Goal: Task Accomplishment & Management: Complete application form

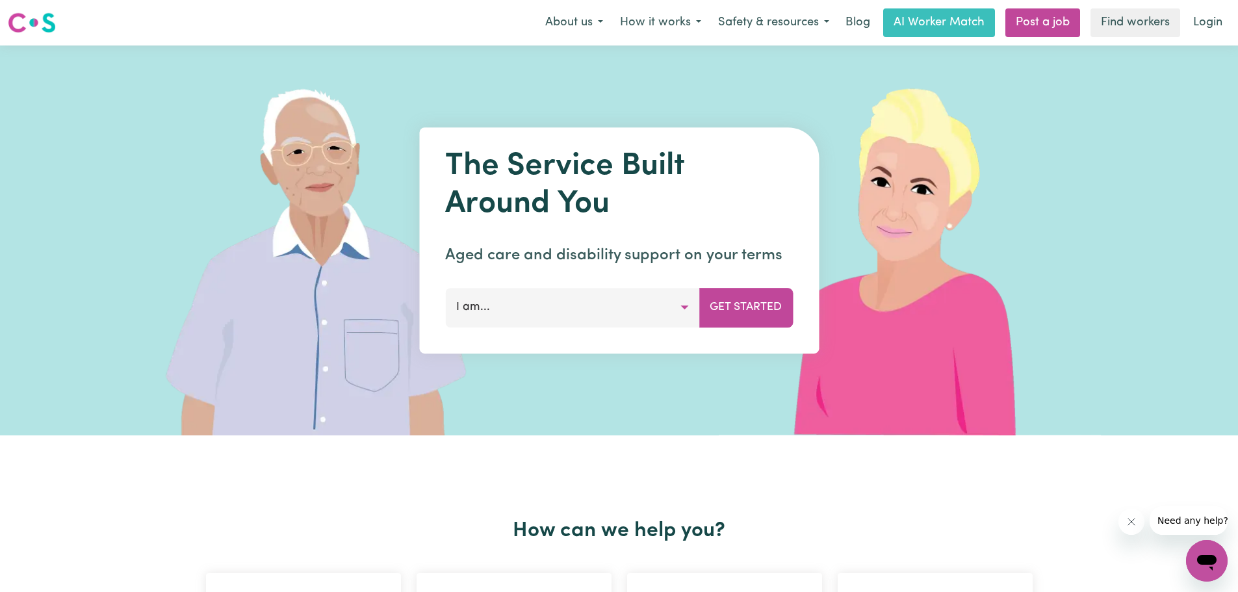
click at [659, 300] on button "I am..." at bounding box center [572, 307] width 254 height 39
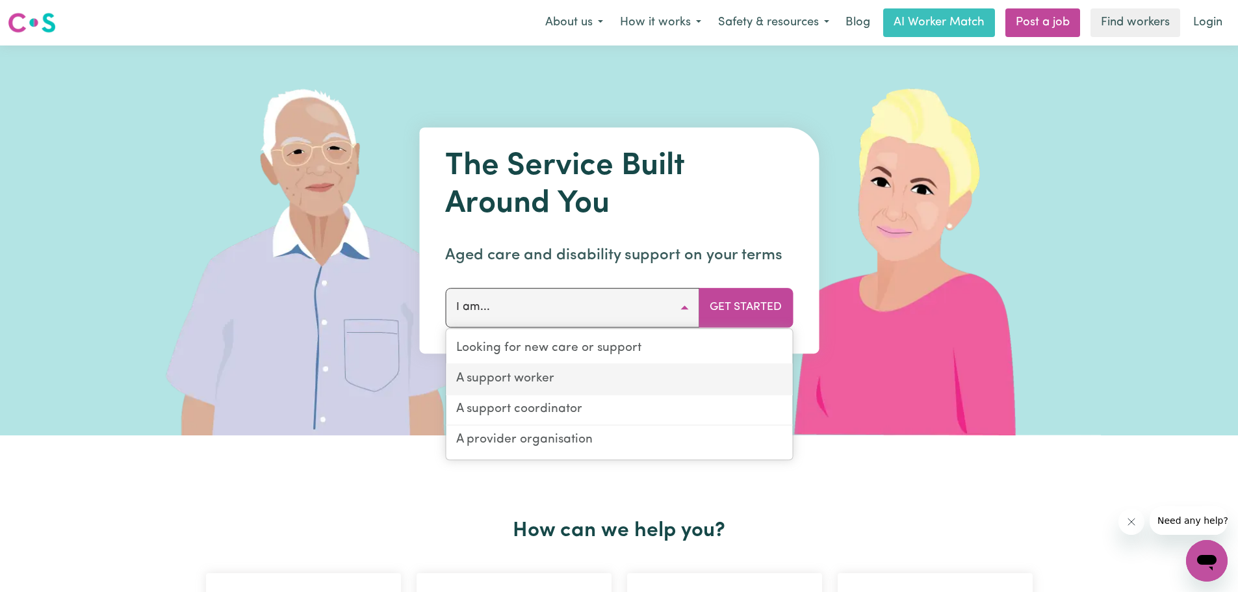
click at [590, 377] on link "A support worker" at bounding box center [619, 379] width 346 height 31
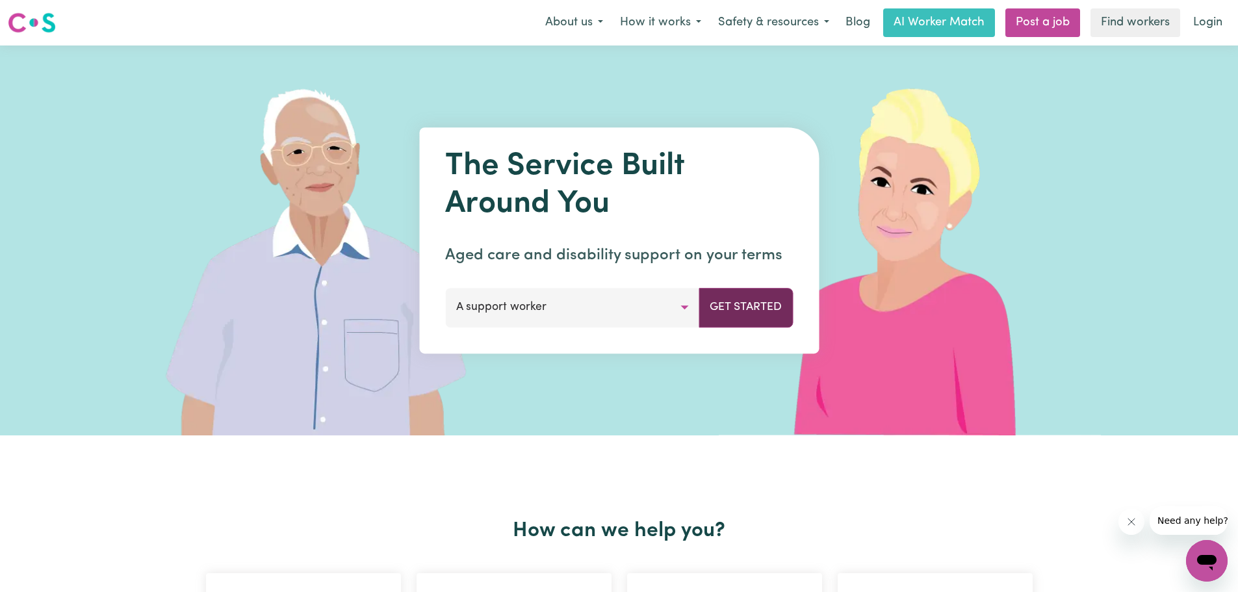
click at [731, 311] on button "Get Started" at bounding box center [745, 307] width 94 height 39
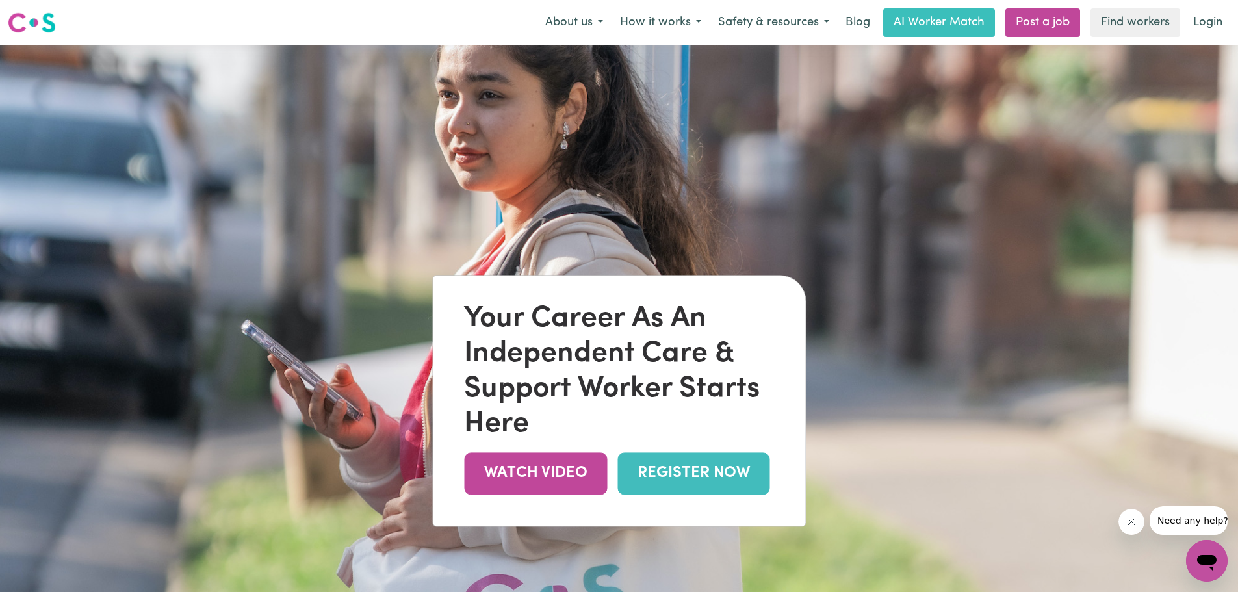
click at [682, 467] on link "REGISTER NOW" at bounding box center [693, 473] width 152 height 42
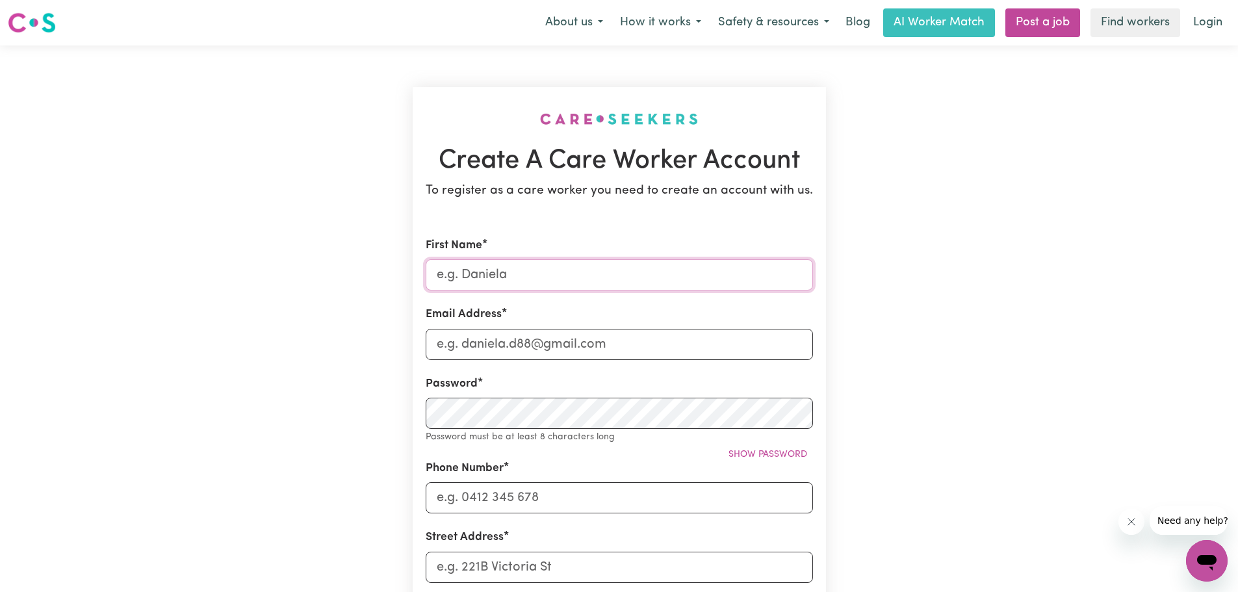
click at [522, 269] on input "First Name" at bounding box center [618, 274] width 387 height 31
type input "[PERSON_NAME]"
click at [490, 328] on div "Email Address" at bounding box center [618, 332] width 387 height 53
click at [482, 342] on input "Email Address" at bounding box center [618, 344] width 387 height 31
type input "[EMAIL_ADDRESS][DOMAIN_NAME]"
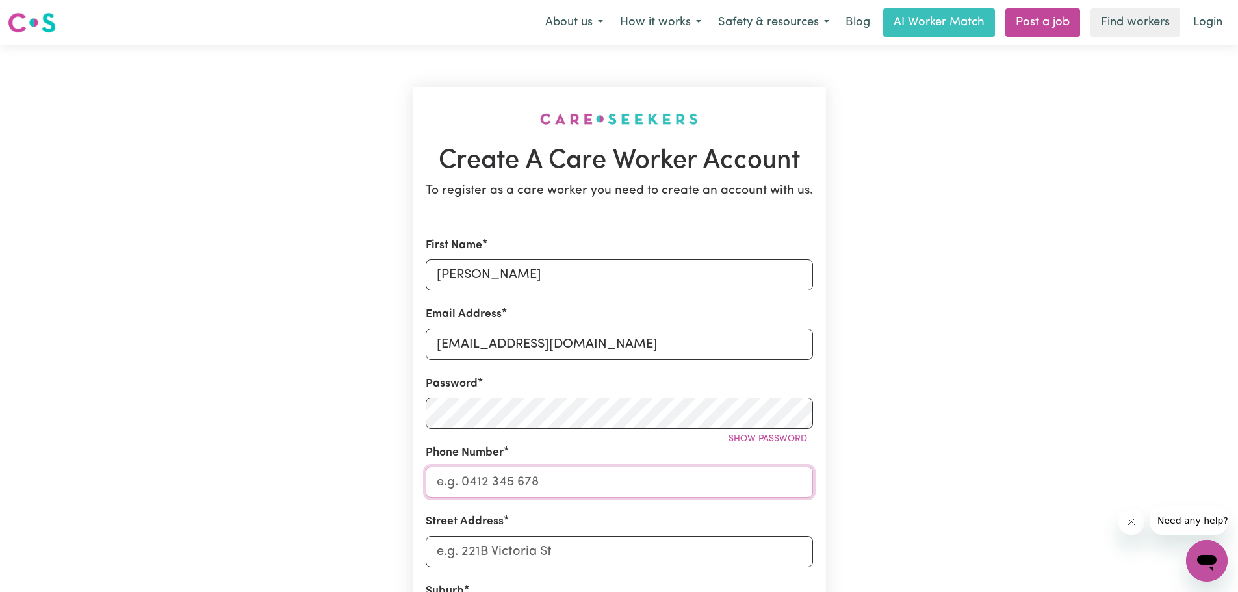
click at [461, 489] on input "Phone Number" at bounding box center [618, 481] width 387 height 31
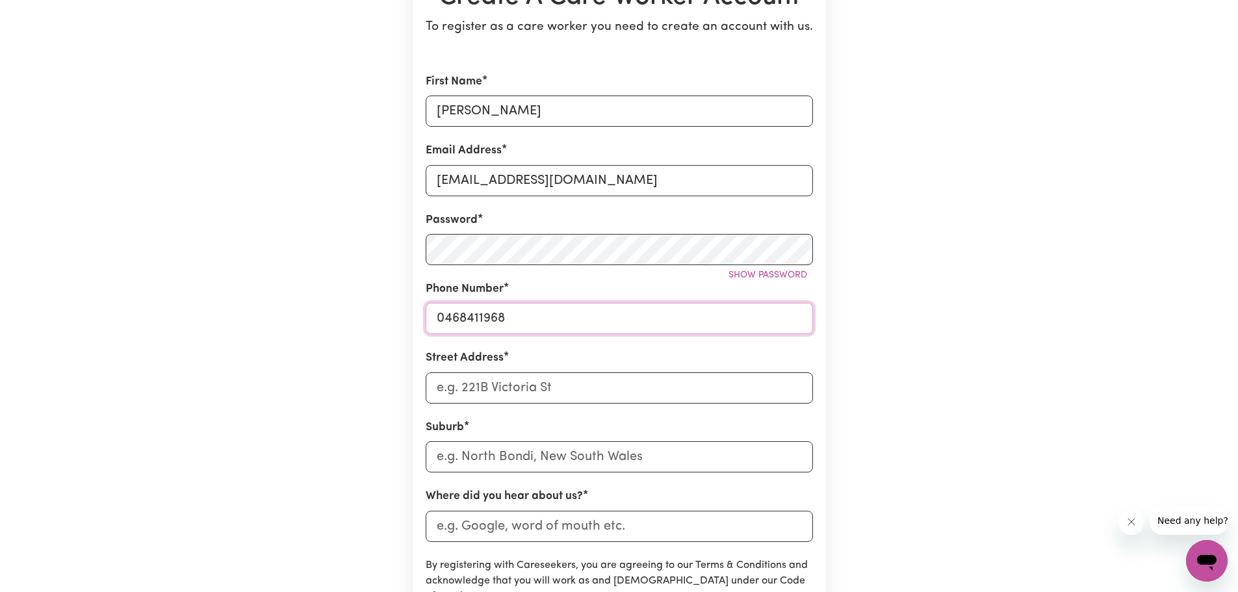
scroll to position [390, 0]
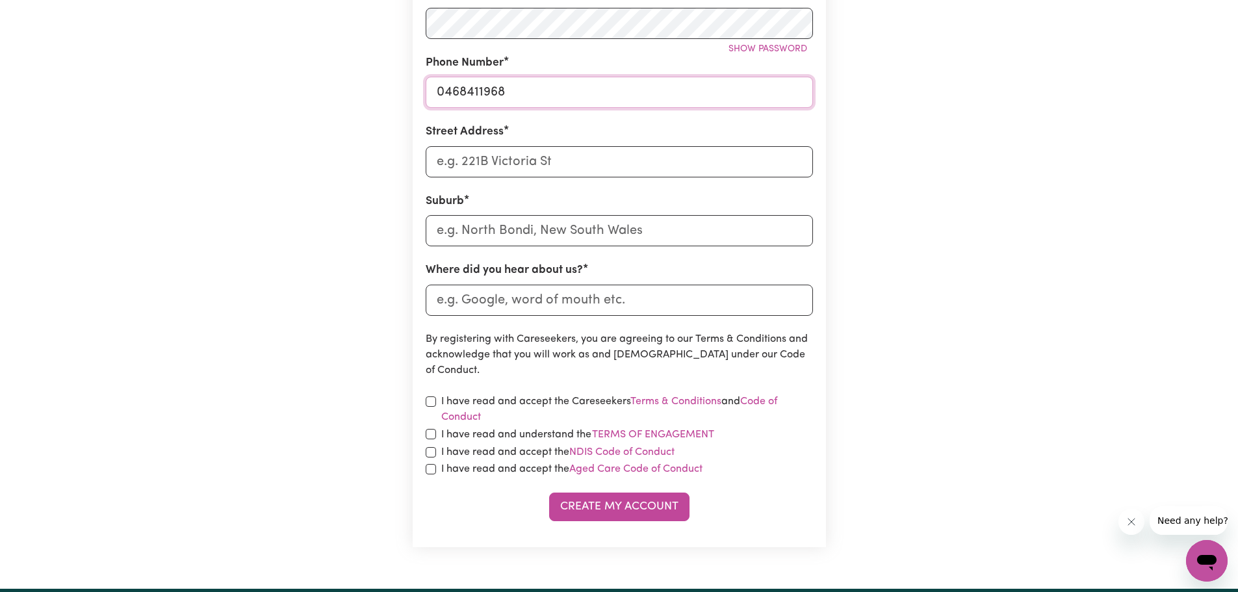
type input "0468411968"
click at [451, 153] on input "Street Address" at bounding box center [618, 161] width 387 height 31
type input "[STREET_ADDRESS][PERSON_NAME]"
click at [472, 227] on input "text" at bounding box center [618, 230] width 387 height 31
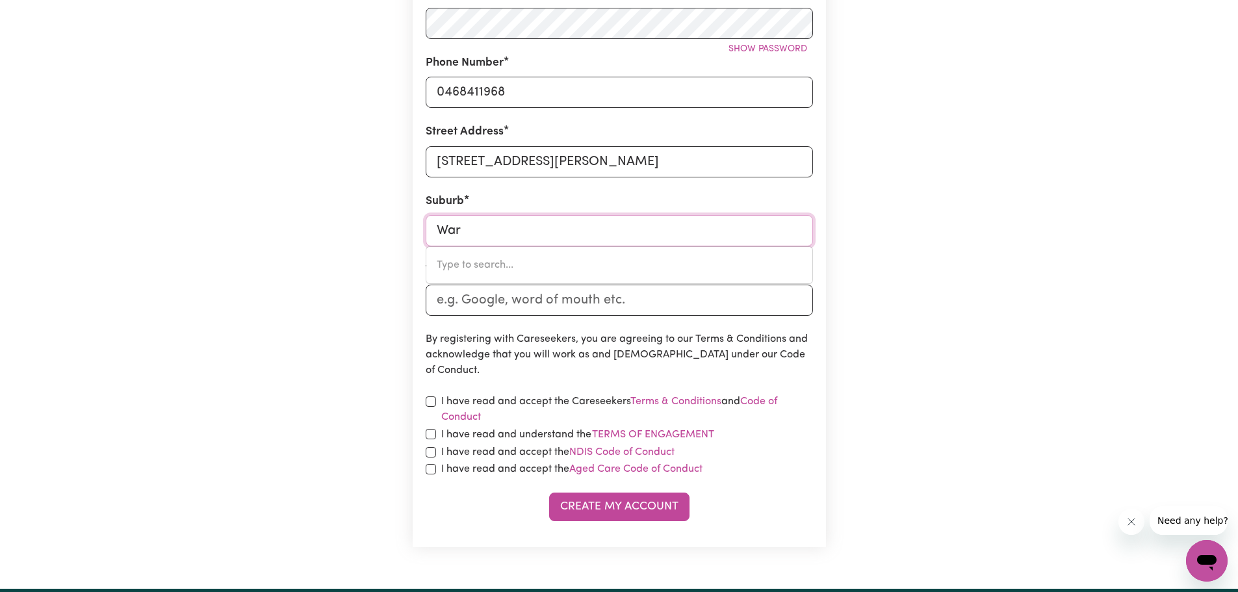
type input "Warr"
type input "WarrA, [GEOGRAPHIC_DATA], 4411"
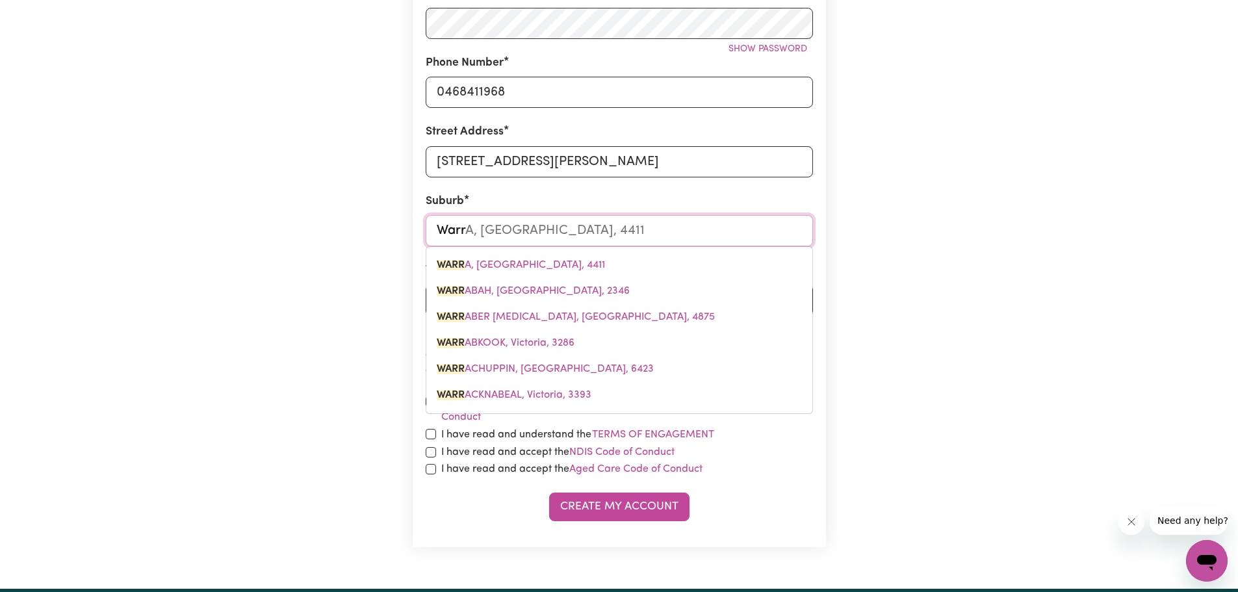
type input "Warrn"
type input "Warrnamb"
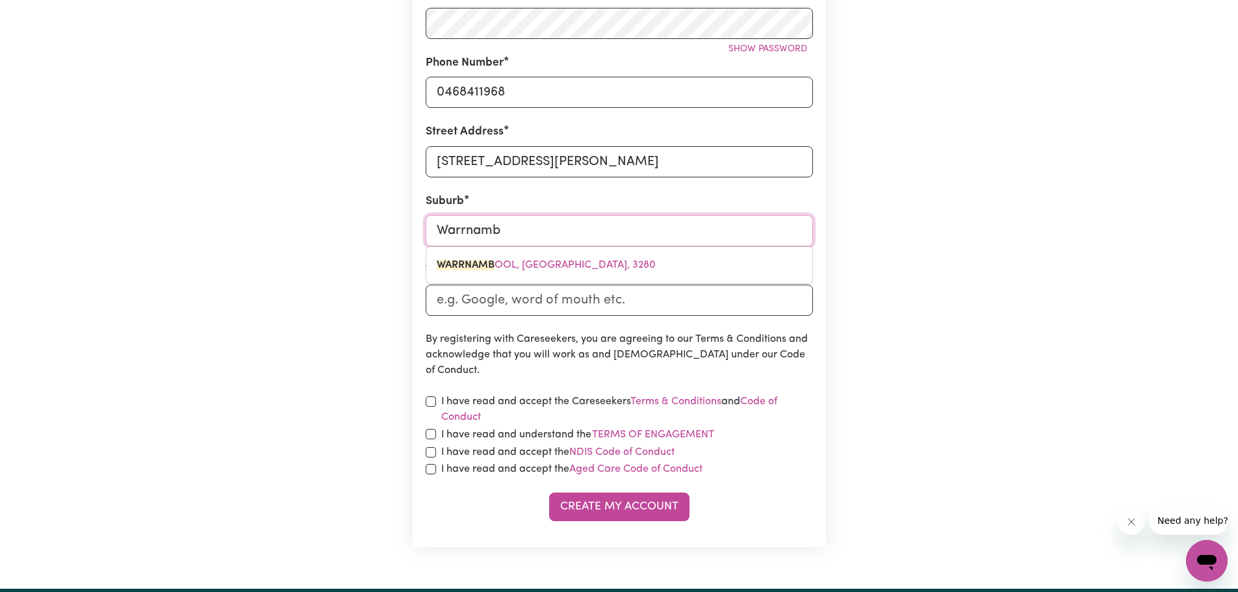
type input "WarrnambOOL, [GEOGRAPHIC_DATA], 3280"
type input "Warrnambo"
type input "WarrnamboOL, [GEOGRAPHIC_DATA], 3280"
type input "Warrnamboo"
type input "WarrnambooL, [GEOGRAPHIC_DATA], 3280"
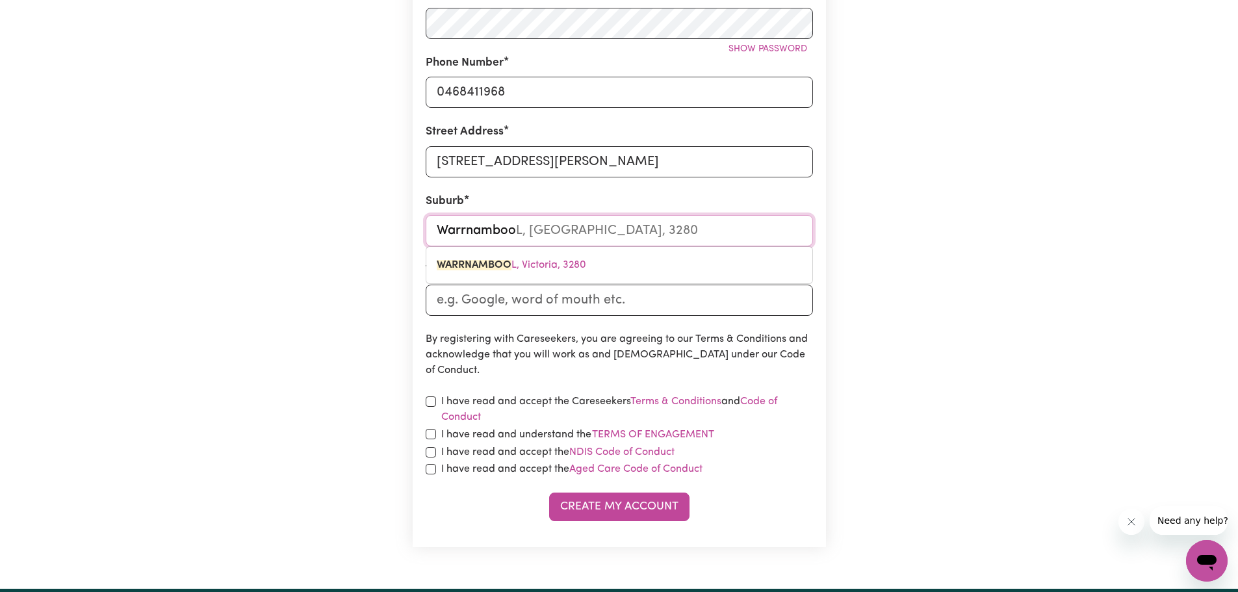
type input "Warrnambool"
type input "Warrnambool, [GEOGRAPHIC_DATA], 3280"
click at [555, 264] on span "WARRNAMBOOL , [GEOGRAPHIC_DATA], 3280" at bounding box center [511, 265] width 149 height 10
click at [540, 310] on input "Where did you hear about us?" at bounding box center [618, 300] width 387 height 31
type input "Friend"
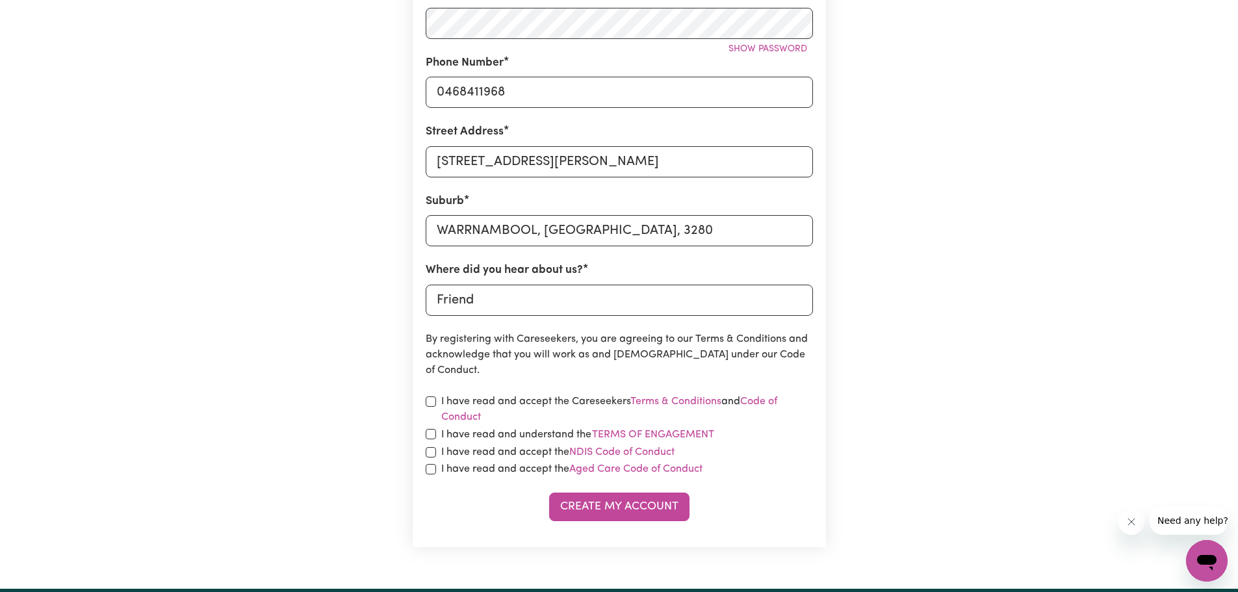
click at [485, 405] on label "I have read and accept the Careseekers Terms & Conditions and Code of Conduct" at bounding box center [627, 409] width 372 height 31
click at [438, 436] on div "I have read and understand the Terms of Engagement" at bounding box center [618, 434] width 387 height 17
click at [431, 403] on input "checkbox" at bounding box center [430, 401] width 10 height 10
checkbox input "true"
click at [428, 432] on input "checkbox" at bounding box center [430, 434] width 10 height 10
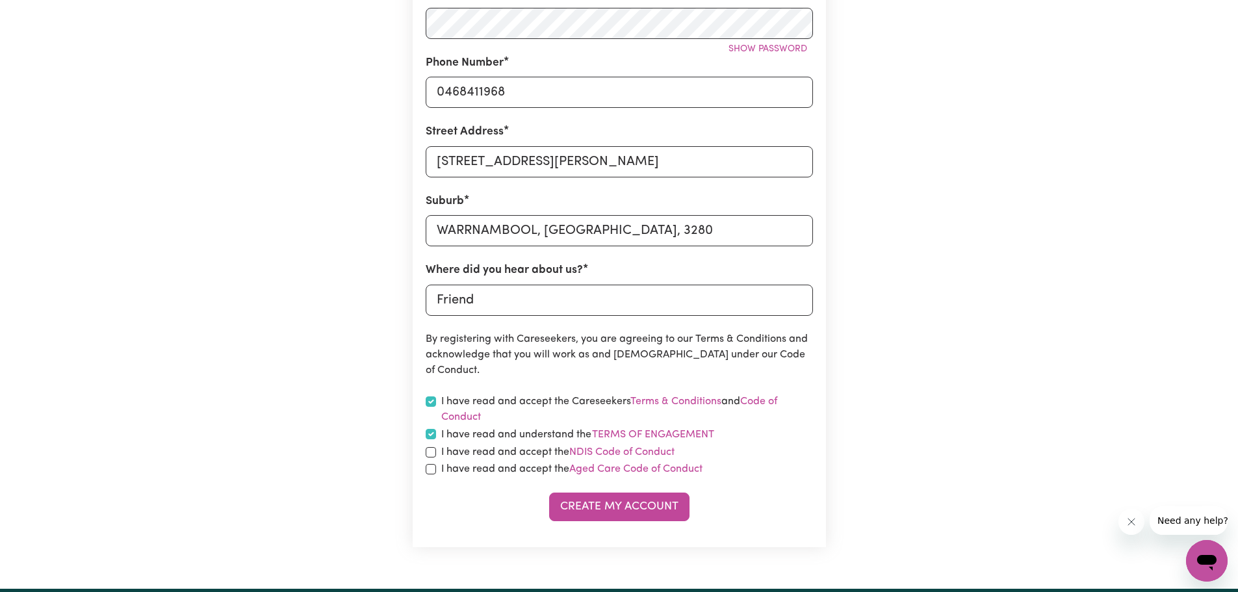
checkbox input "true"
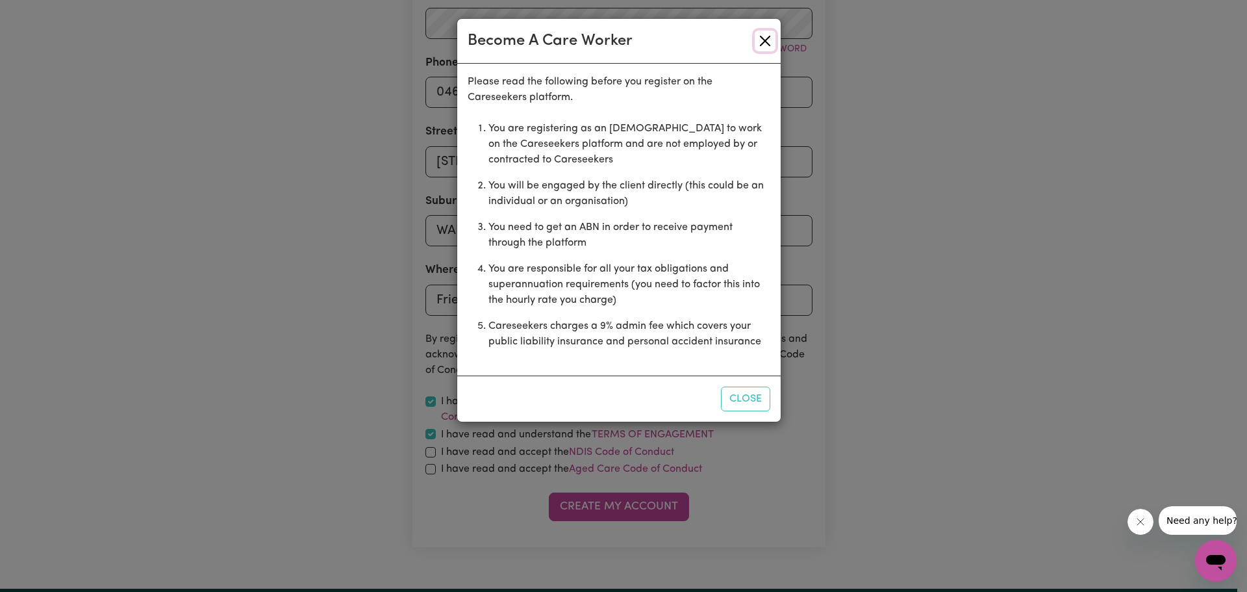
click at [761, 42] on button "Close" at bounding box center [765, 41] width 21 height 21
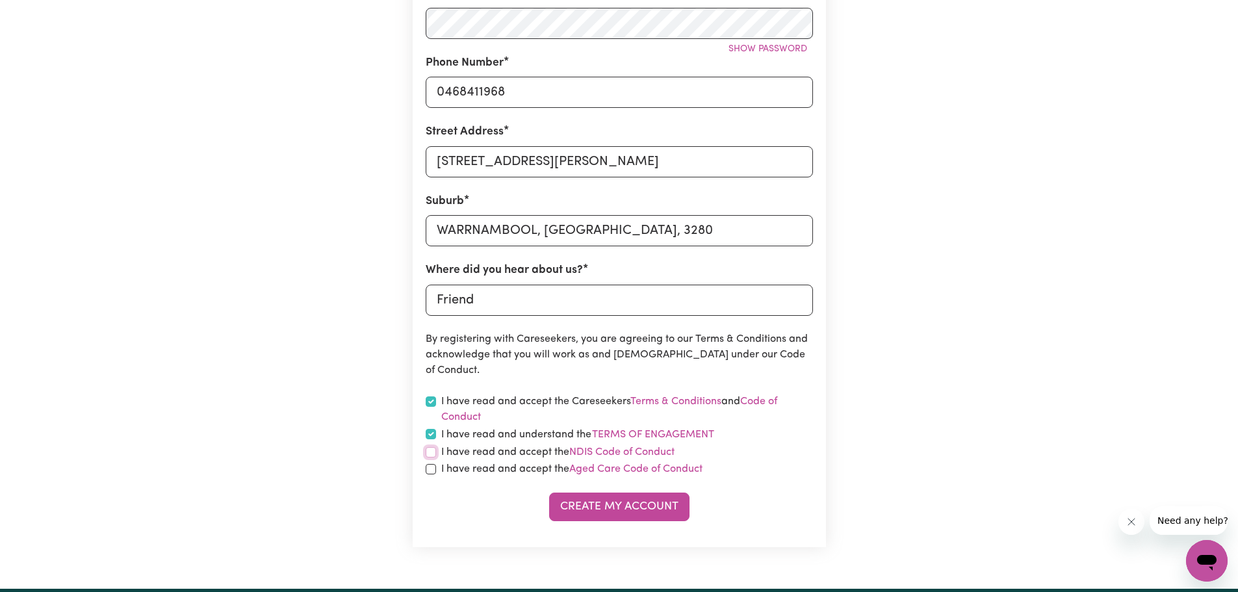
click at [434, 455] on input "checkbox" at bounding box center [430, 452] width 10 height 10
checkbox input "true"
click at [431, 466] on input "checkbox" at bounding box center [430, 469] width 10 height 10
checkbox input "true"
click at [566, 502] on button "Create My Account" at bounding box center [619, 506] width 140 height 29
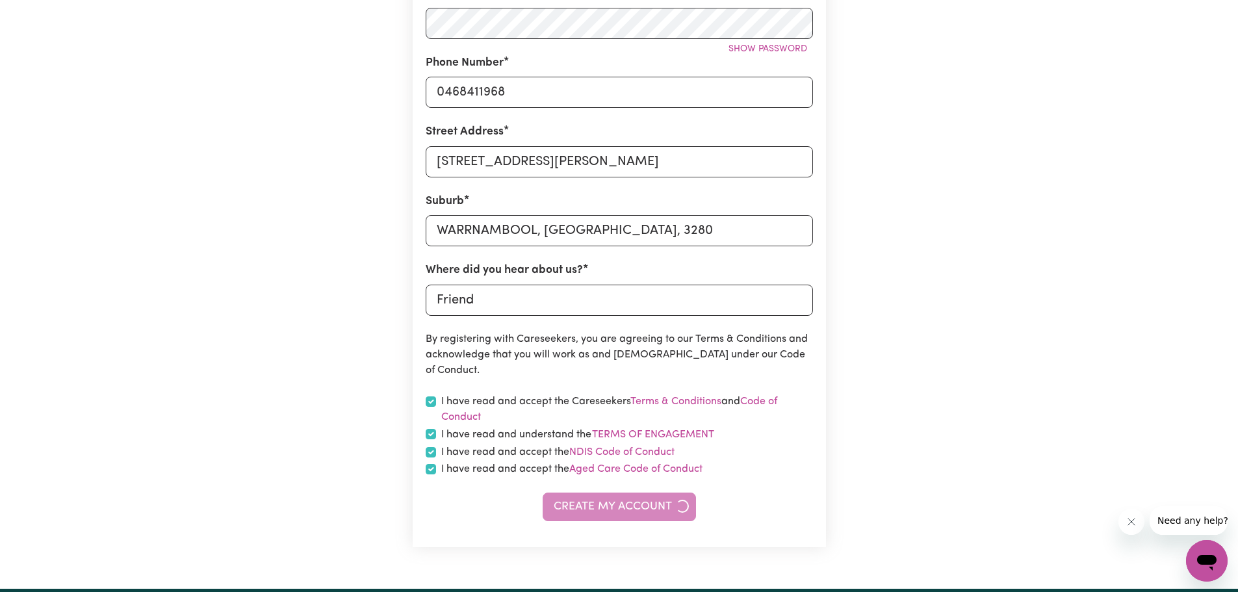
scroll to position [0, 0]
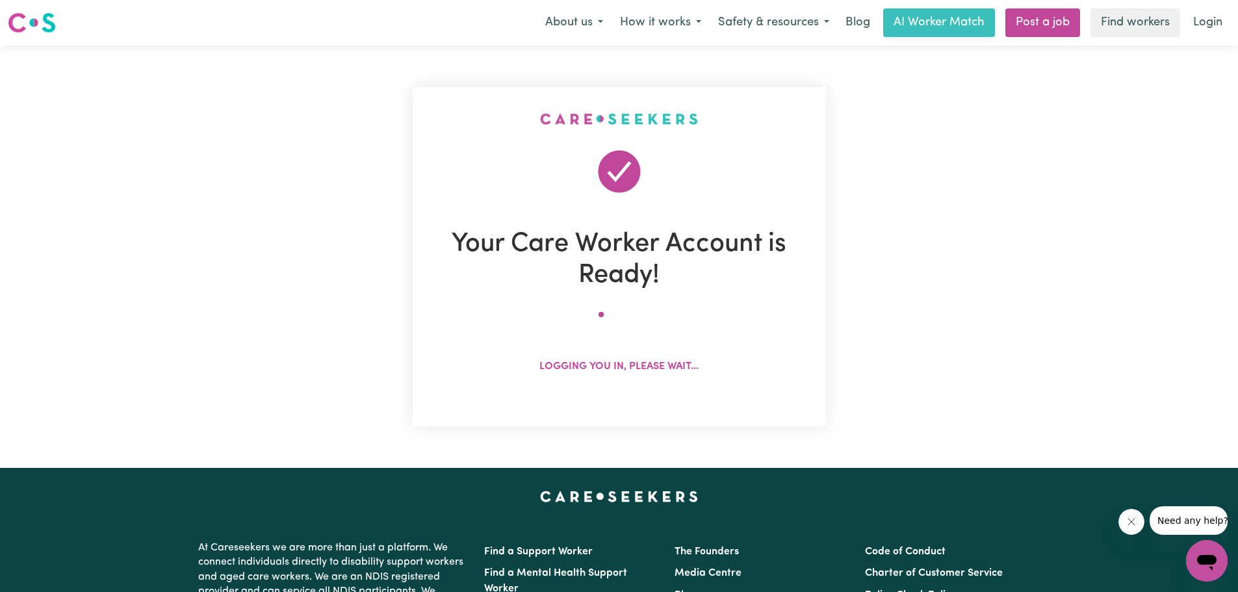
click at [1028, 248] on div "Your Care Worker Account is Ready! Logging you in, please wait..." at bounding box center [618, 256] width 857 height 422
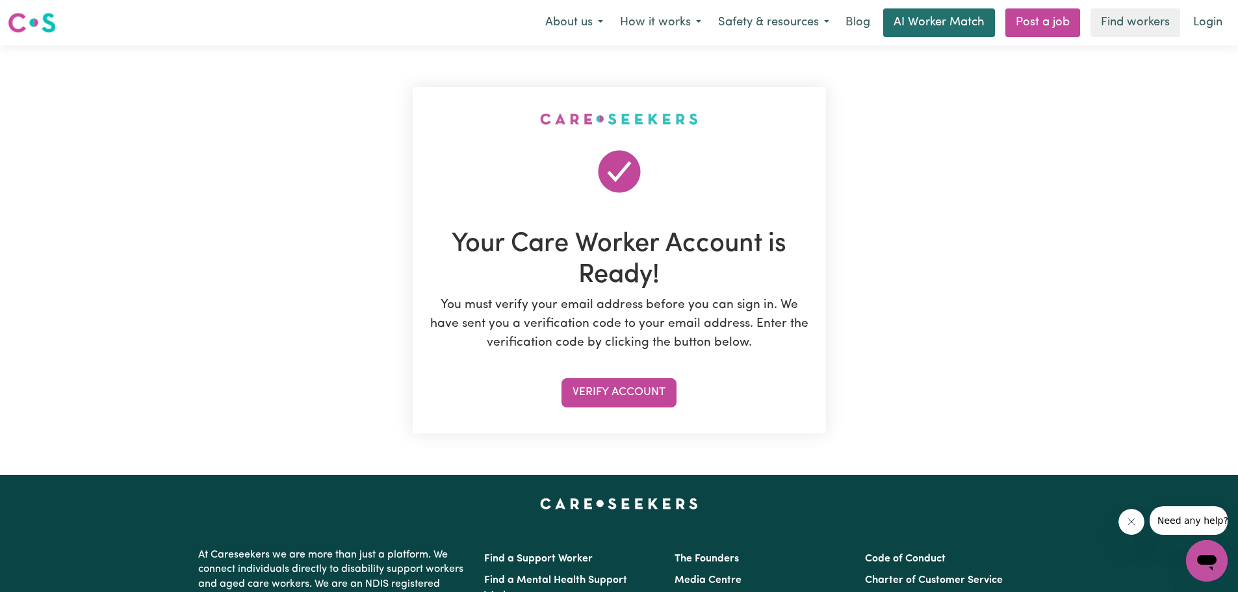
click at [906, 28] on link "AI Worker Match" at bounding box center [939, 22] width 112 height 29
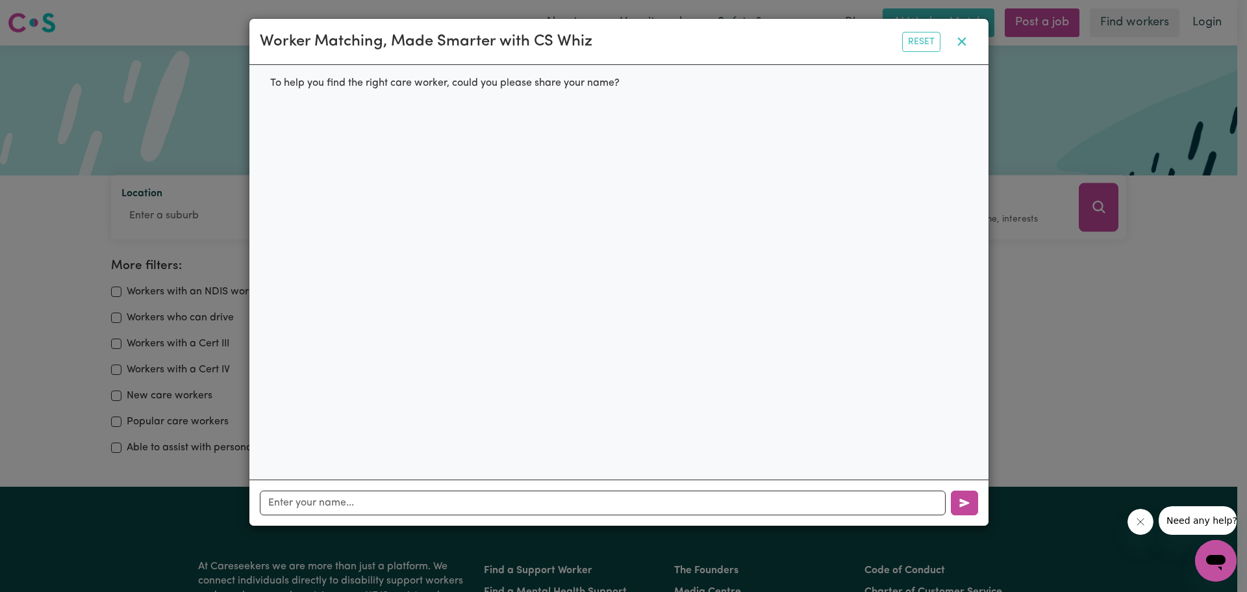
click at [972, 43] on button "button" at bounding box center [962, 41] width 32 height 25
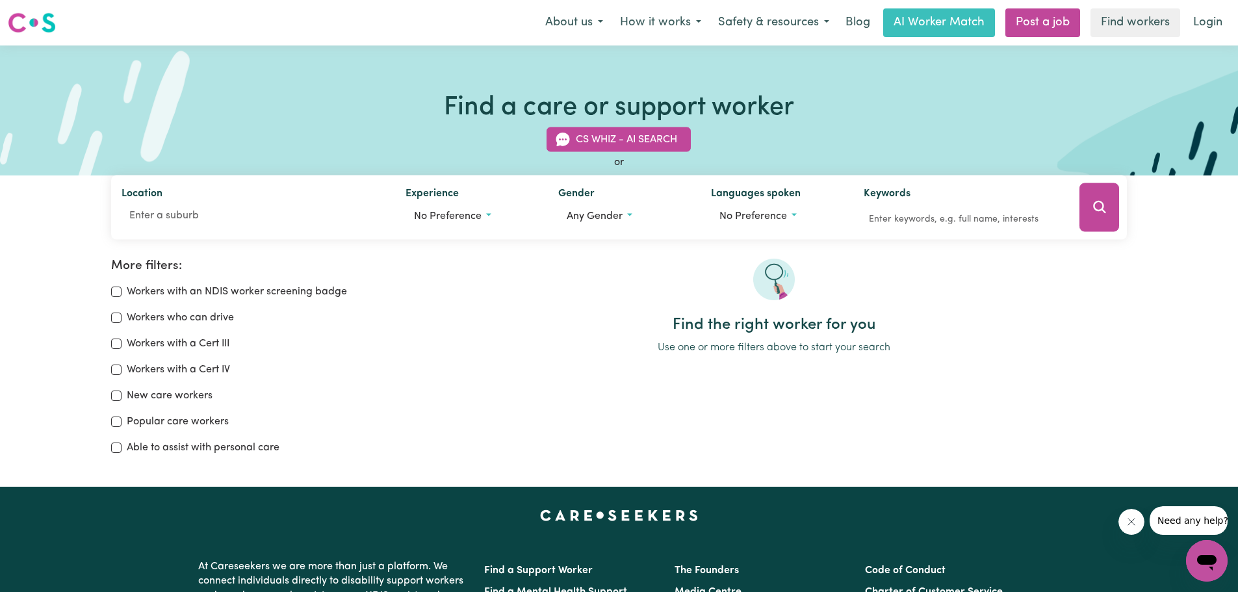
click at [193, 348] on label "Workers with a Cert III" at bounding box center [178, 344] width 103 height 16
click at [121, 348] on input "Workers with a Cert III" at bounding box center [116, 343] width 10 height 10
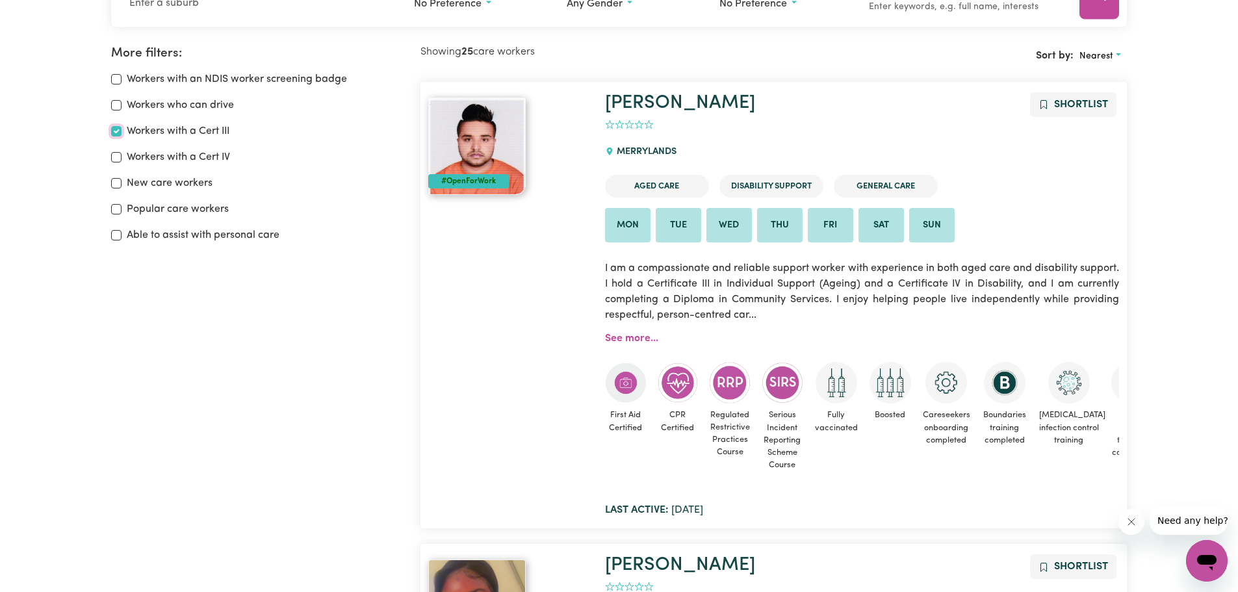
scroll to position [217, 0]
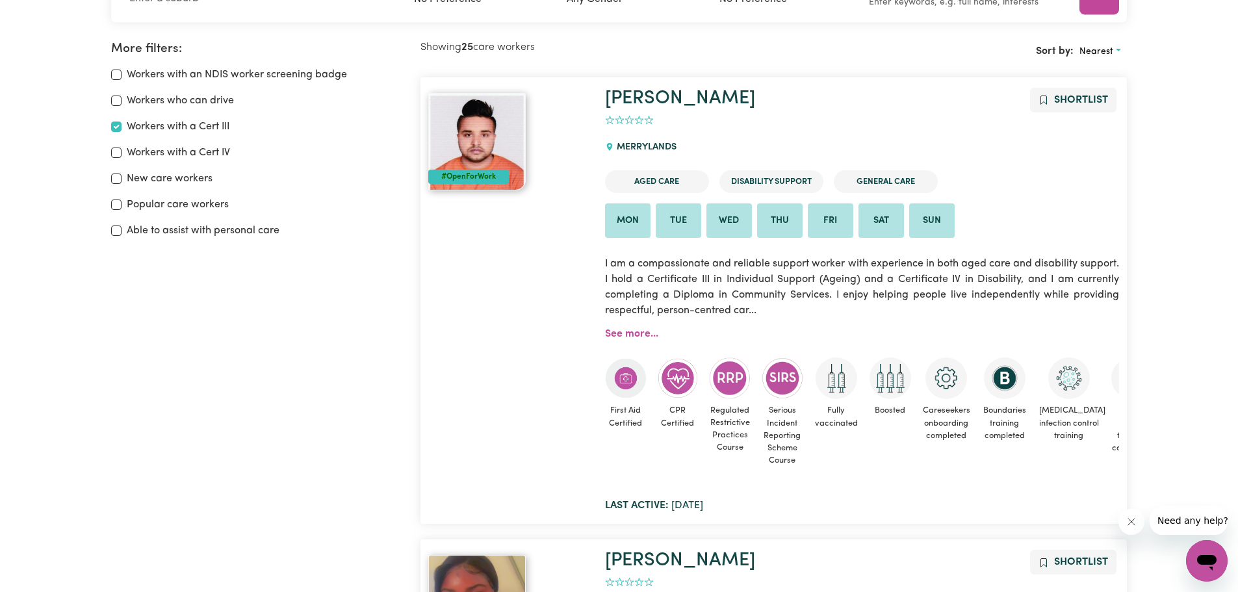
click at [181, 127] on label "Workers with a Cert III" at bounding box center [178, 127] width 103 height 16
click at [121, 127] on input "Workers with a Cert III" at bounding box center [116, 126] width 10 height 10
checkbox input "false"
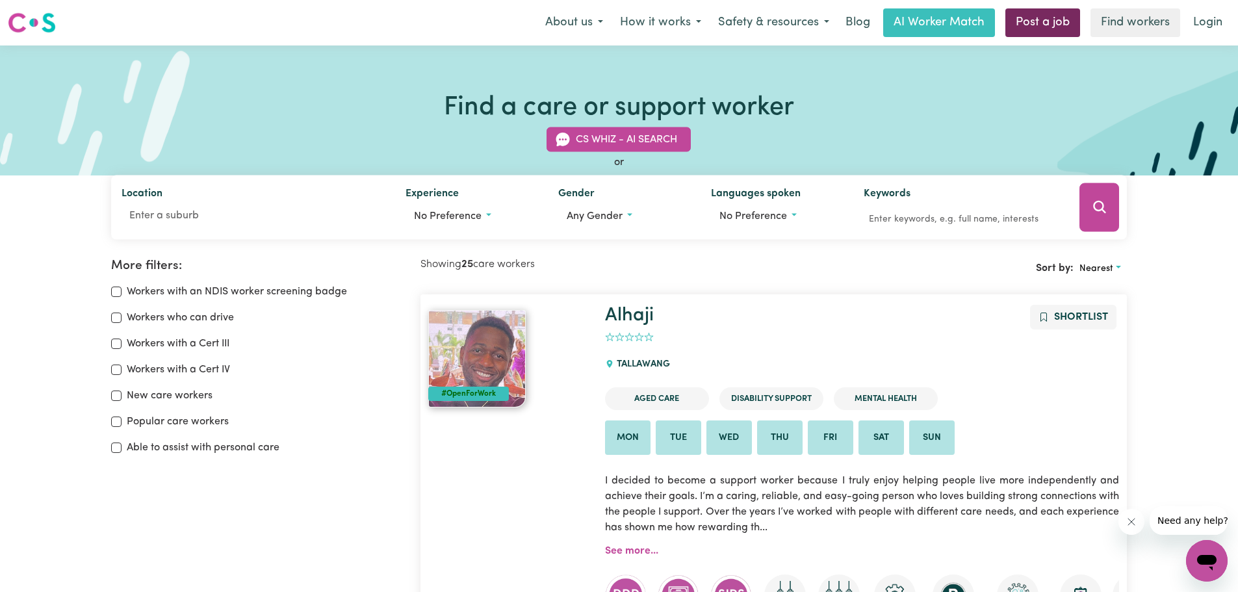
click at [1054, 26] on link "Post a job" at bounding box center [1042, 22] width 75 height 29
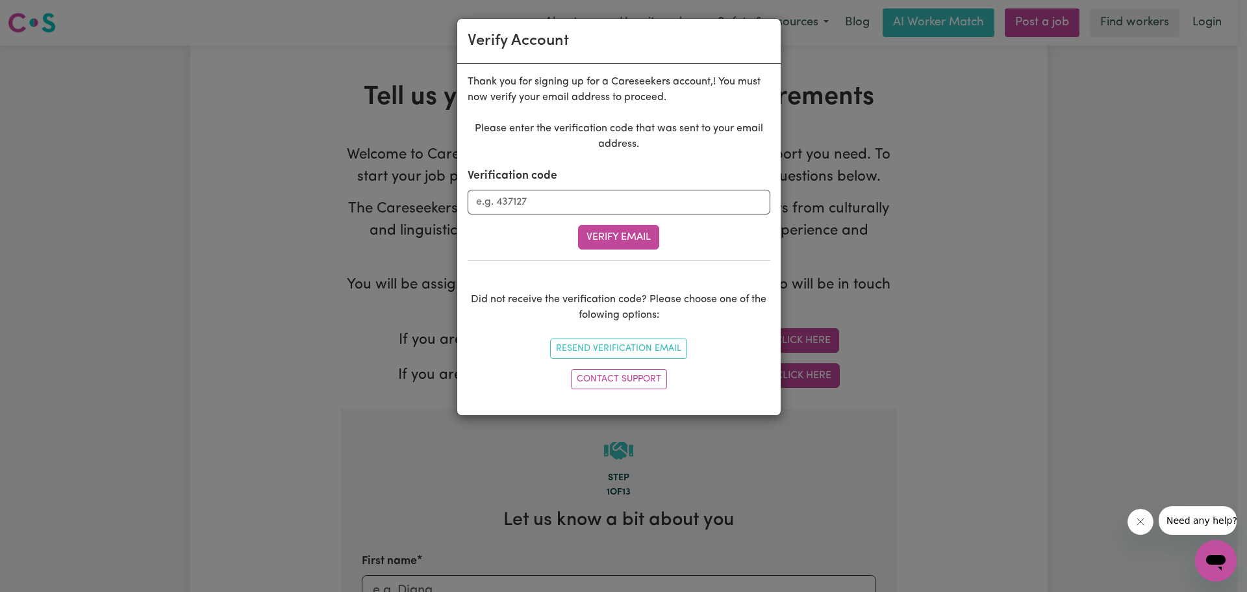
type input "[EMAIL_ADDRESS][DOMAIN_NAME]"
click at [876, 331] on div "Verify Account Thank you for signing up for a Careseekers account, ! You must n…" at bounding box center [623, 296] width 1247 height 592
click at [773, 116] on div "Thank you for signing up for a Careseekers account, ! You must now verify your …" at bounding box center [619, 239] width 324 height 351
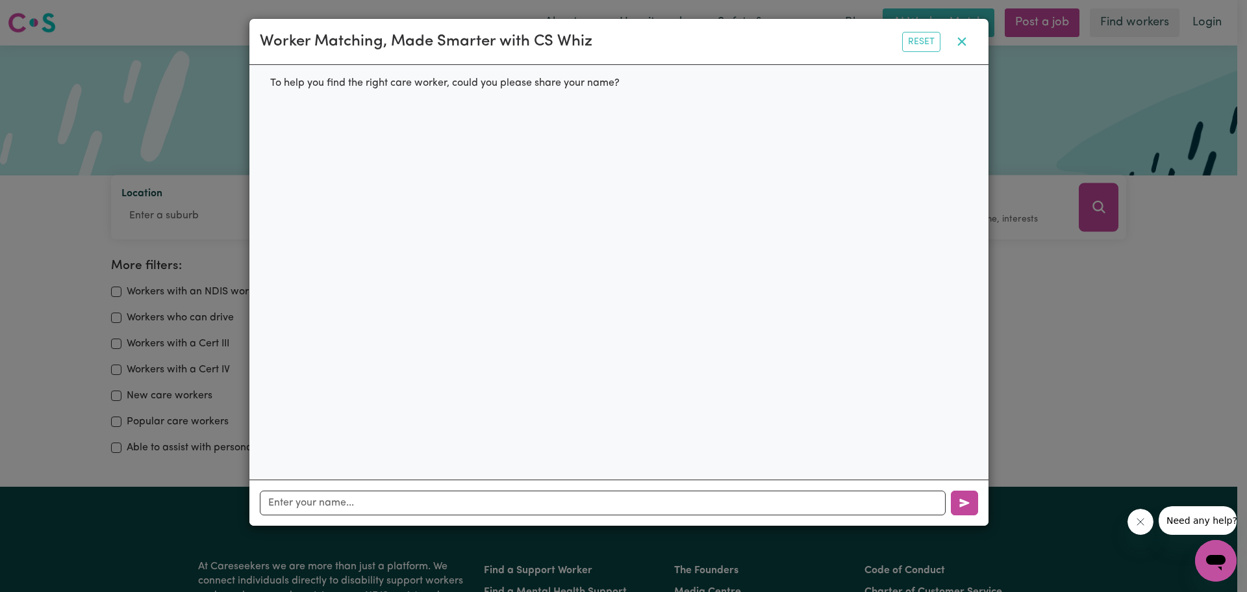
click at [961, 44] on icon "button" at bounding box center [962, 42] width 8 height 8
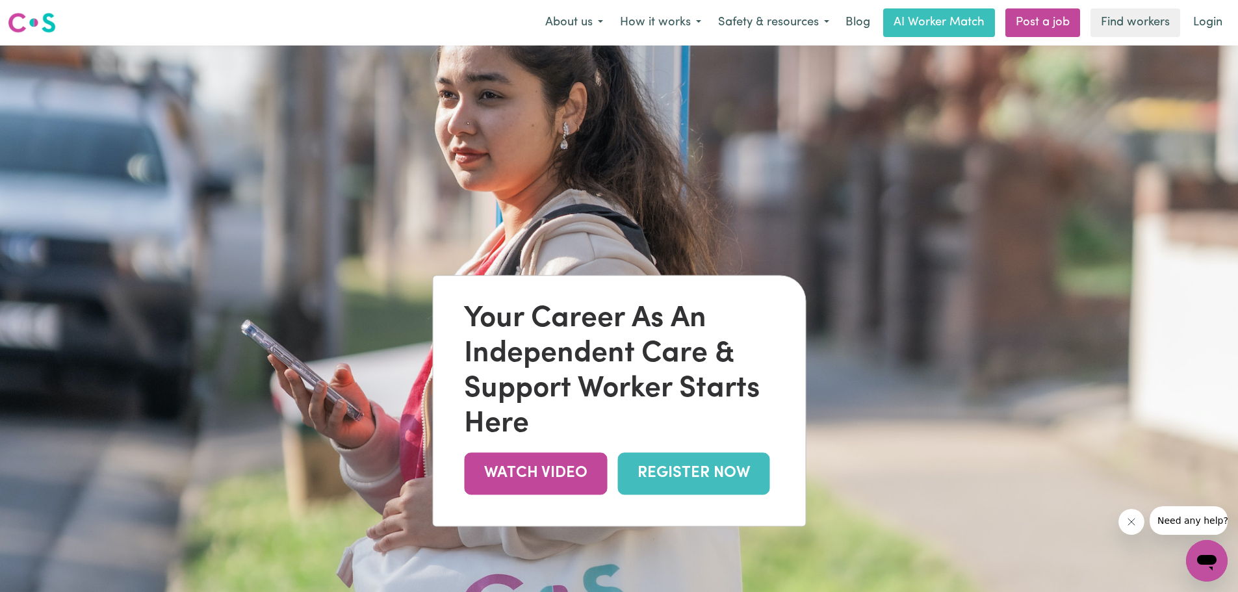
click at [1184, 28] on div "About us How it works Safety & resources Blog AI Worker Match Post a job Find w…" at bounding box center [883, 22] width 693 height 29
click at [1193, 23] on link "Login" at bounding box center [1207, 22] width 45 height 29
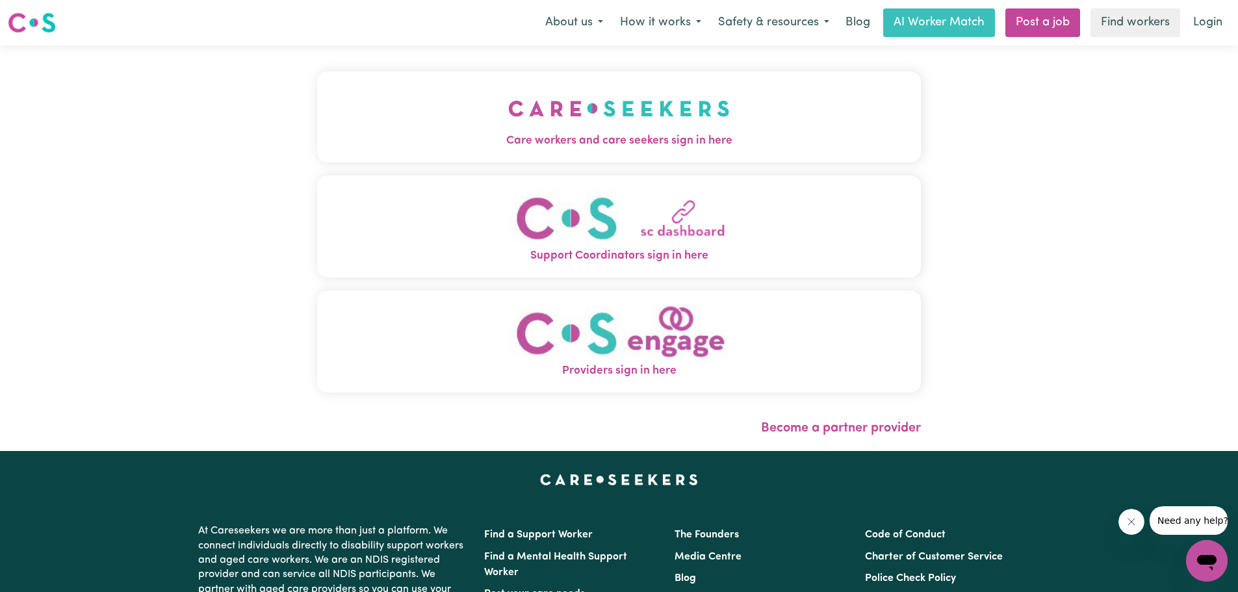
click at [701, 121] on img "Care workers and care seekers sign in here" at bounding box center [619, 108] width 222 height 48
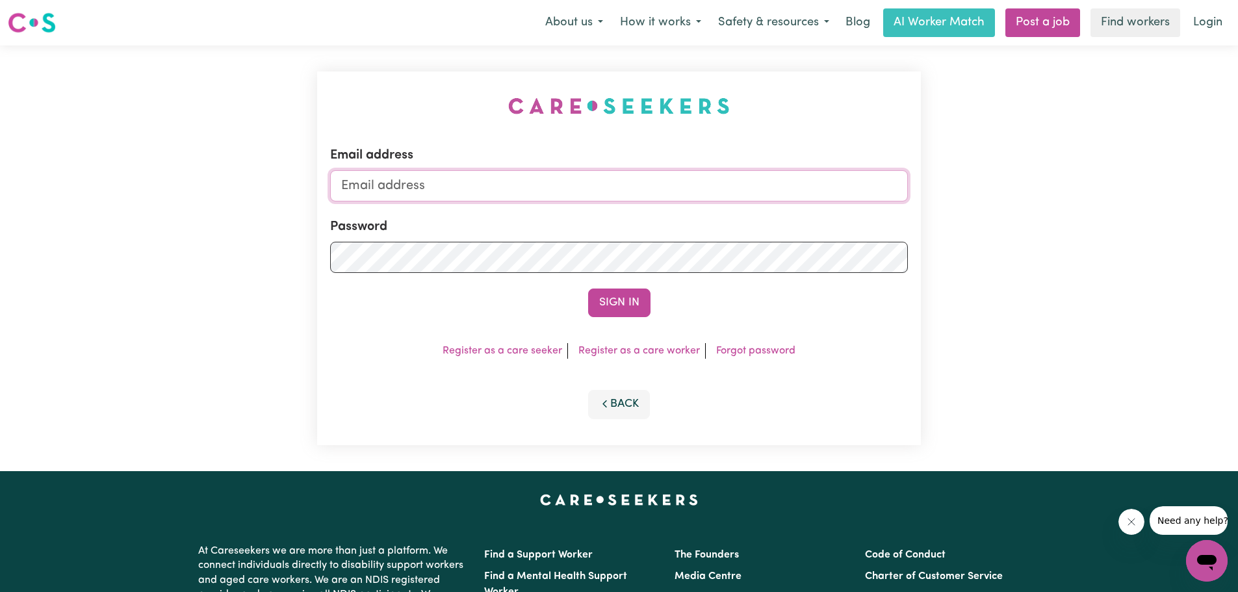
type input "[EMAIL_ADDRESS][DOMAIN_NAME]"
click at [626, 302] on button "Sign In" at bounding box center [619, 302] width 62 height 29
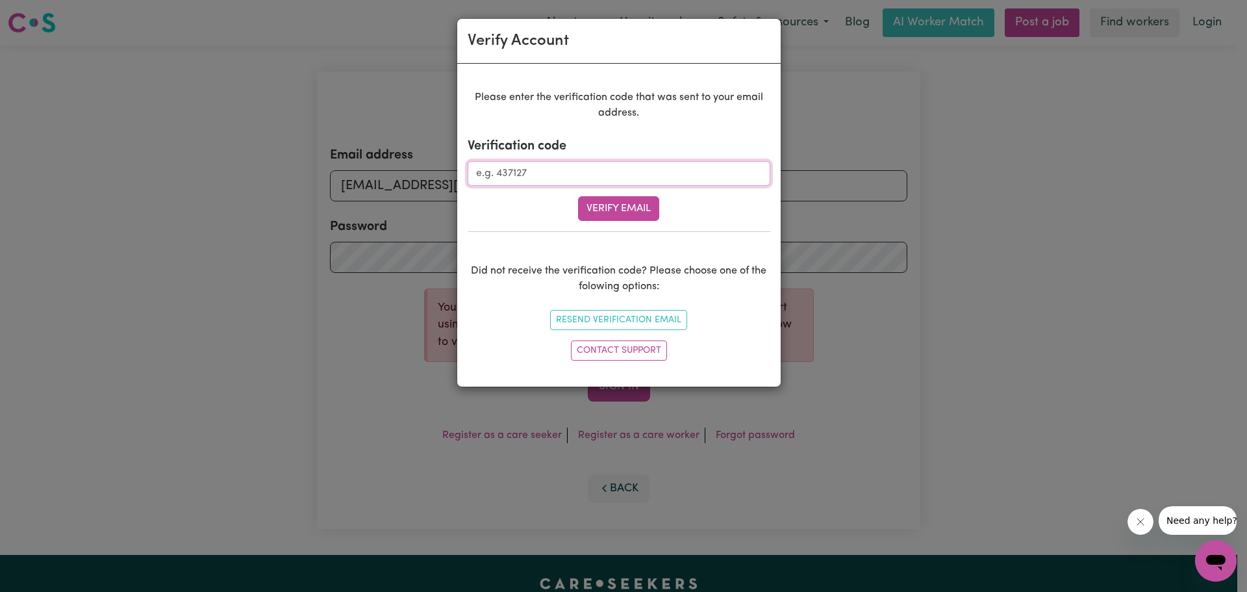
click at [589, 175] on input "Verification code" at bounding box center [619, 173] width 303 height 25
type input "022497"
click at [624, 214] on button "Verify Email" at bounding box center [618, 208] width 81 height 25
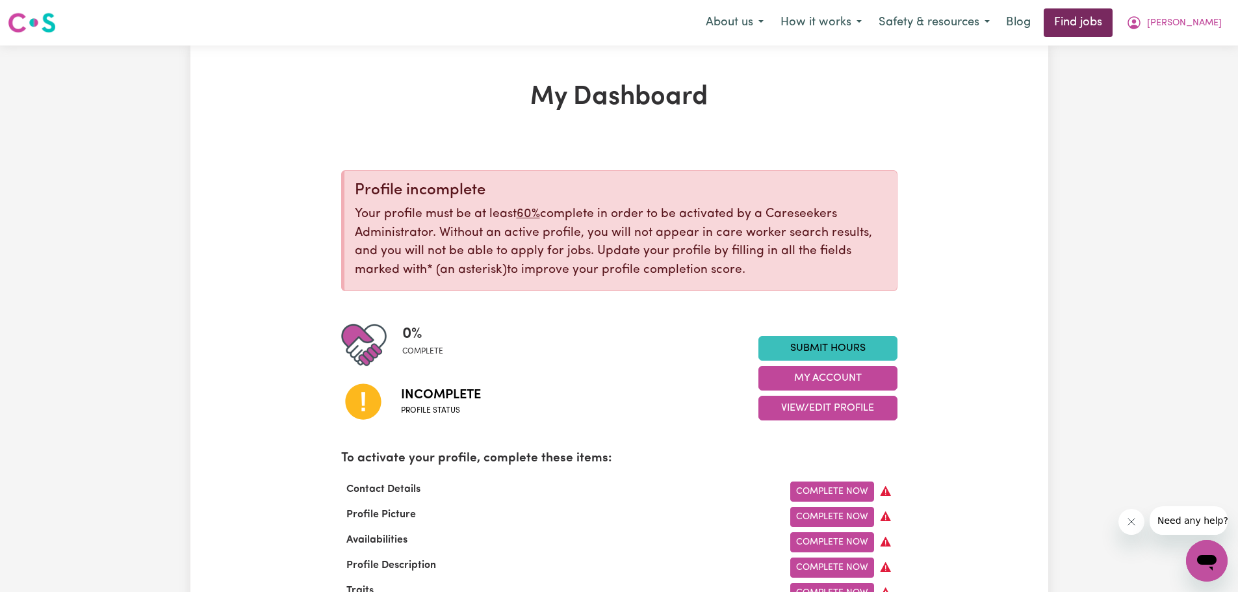
click at [1089, 18] on link "Find jobs" at bounding box center [1077, 22] width 69 height 29
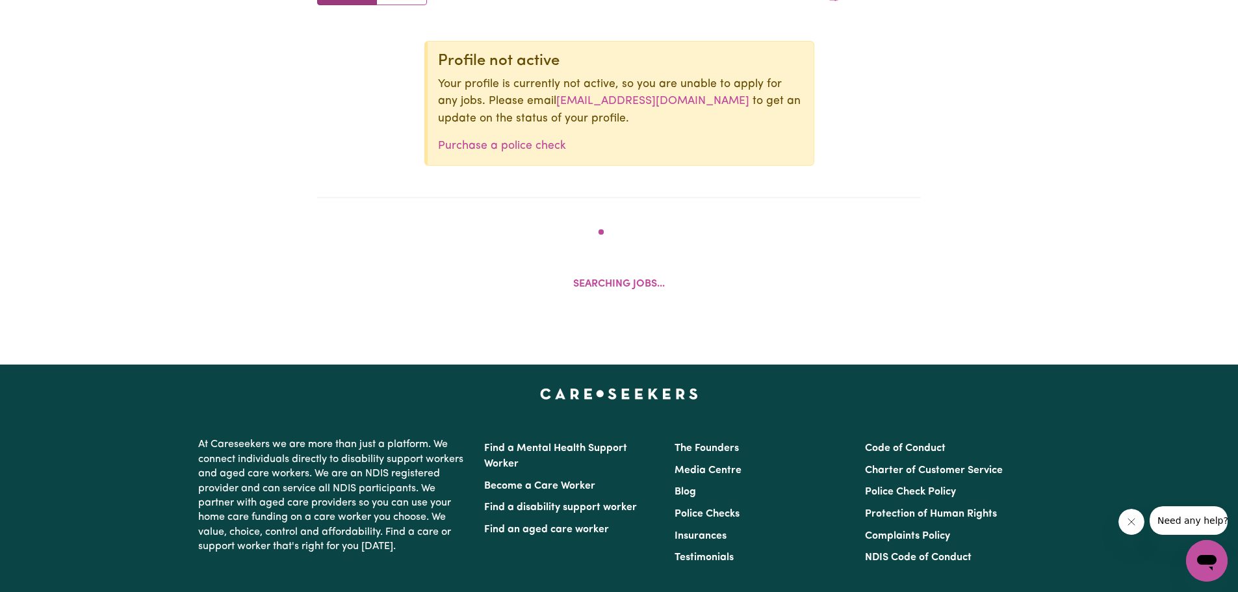
scroll to position [407, 0]
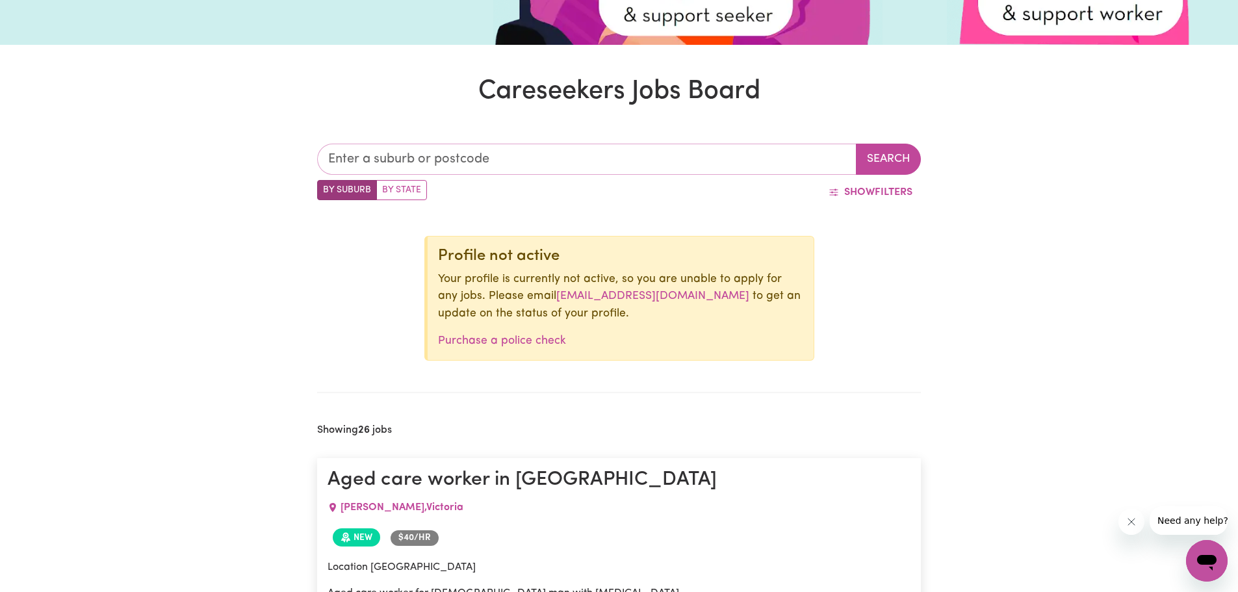
click at [486, 160] on input "text" at bounding box center [586, 159] width 539 height 31
type input "3280"
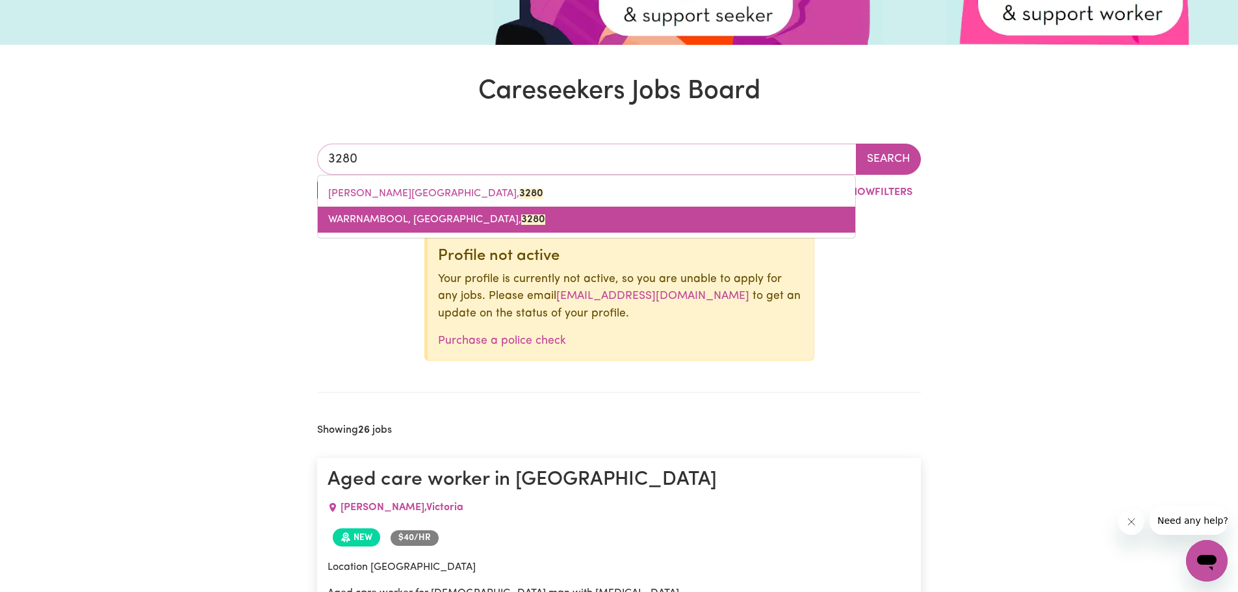
click at [385, 220] on span "WARRNAMBOOL, Victoria, 3280" at bounding box center [436, 219] width 217 height 10
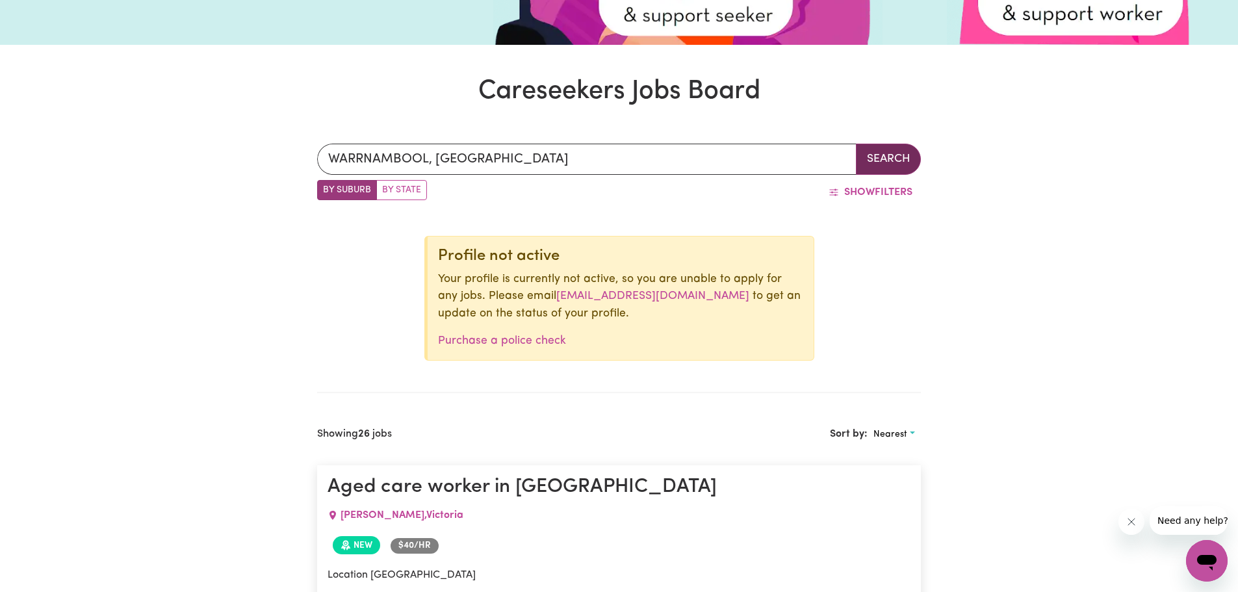
click at [895, 159] on button "Search" at bounding box center [888, 159] width 65 height 31
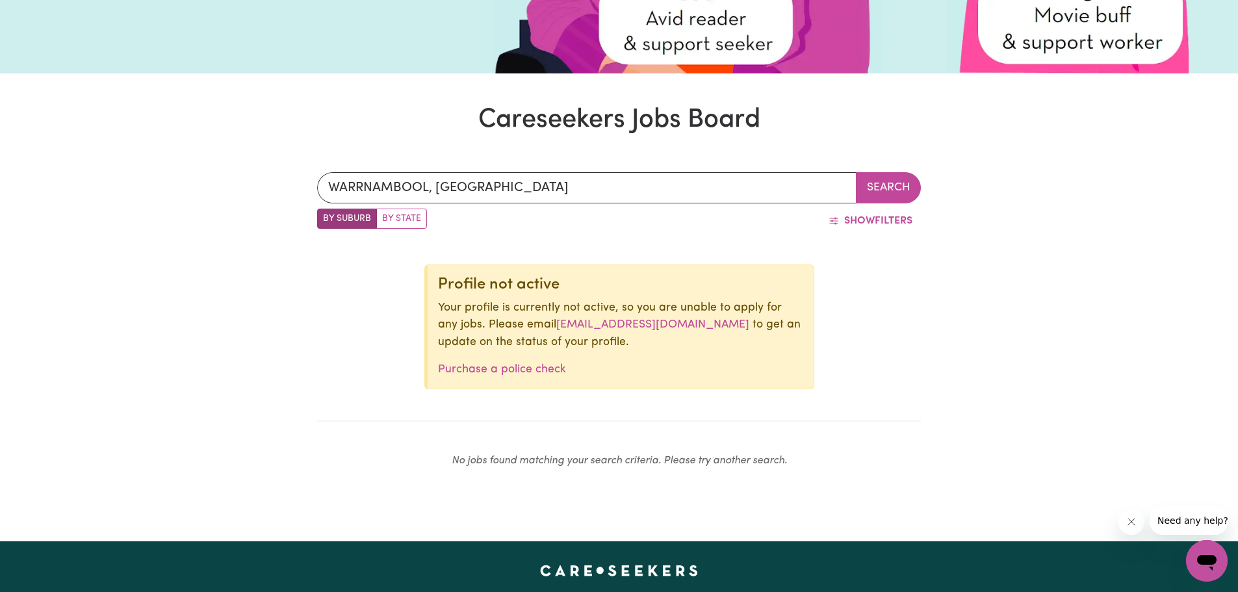
scroll to position [212, 0]
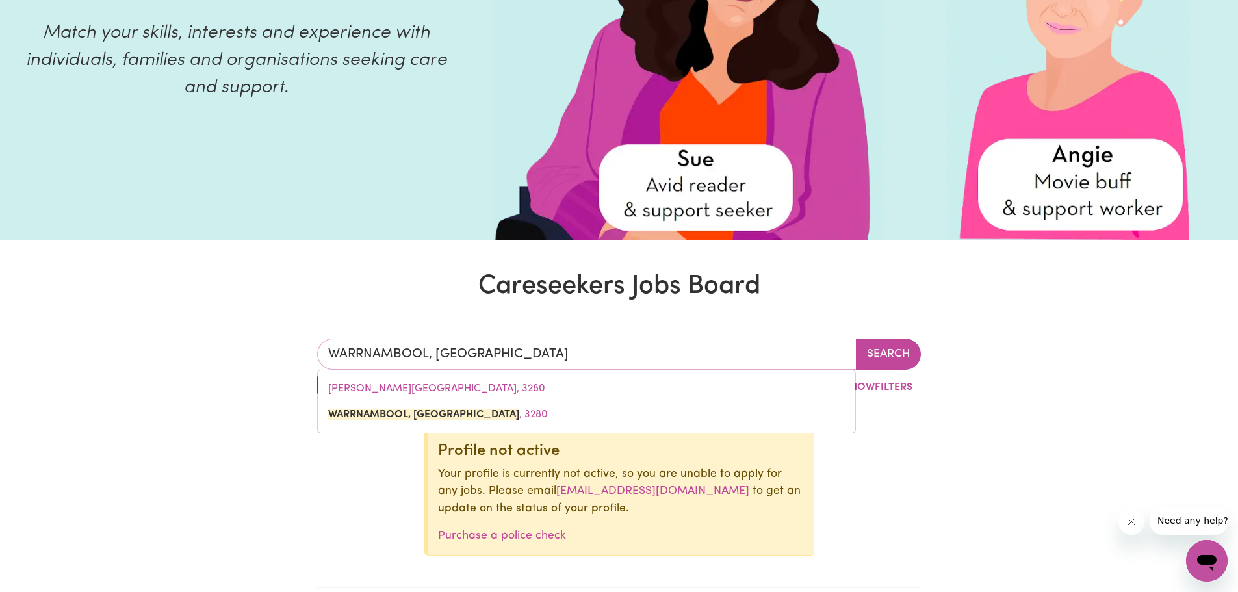
drag, startPoint x: 563, startPoint y: 358, endPoint x: 383, endPoint y: 356, distance: 180.6
click at [383, 356] on input "WARRNAMBOOL, Victoria" at bounding box center [586, 353] width 539 height 31
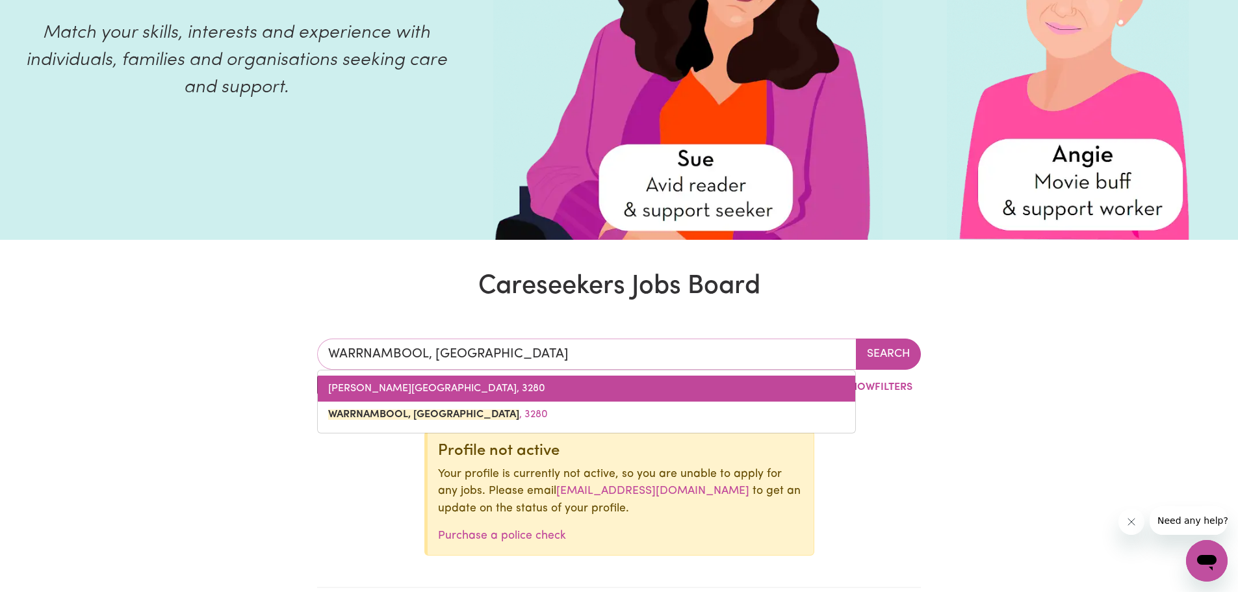
click at [407, 389] on span "DENNINGTON, Victoria, 3280" at bounding box center [436, 388] width 217 height 10
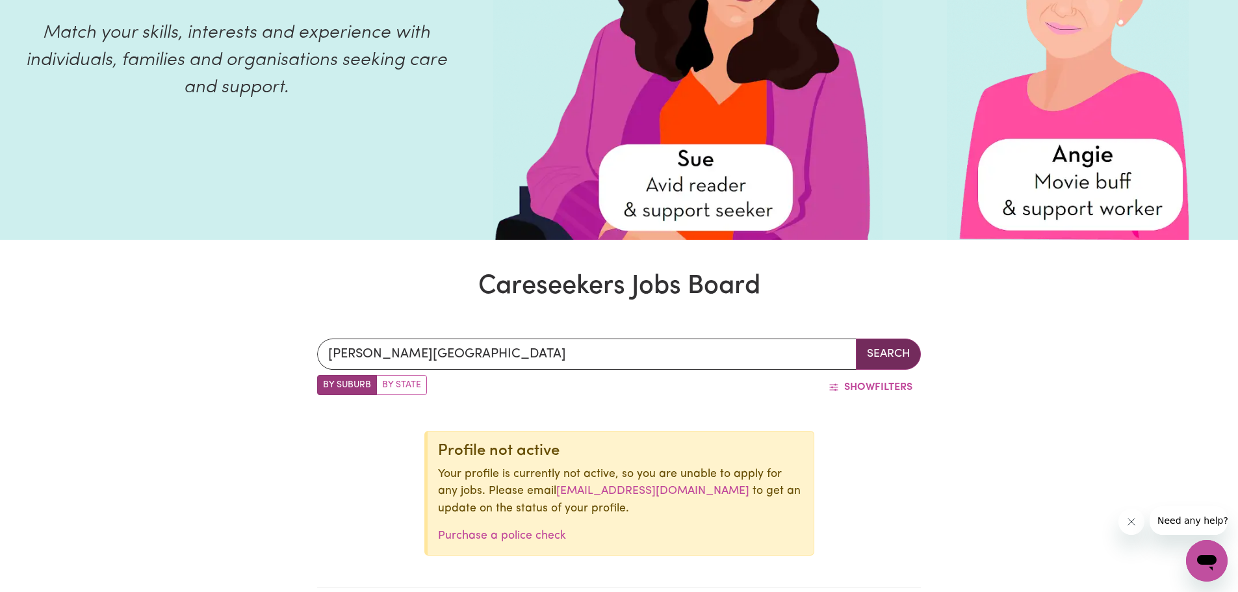
click at [870, 360] on button "Search" at bounding box center [888, 353] width 65 height 31
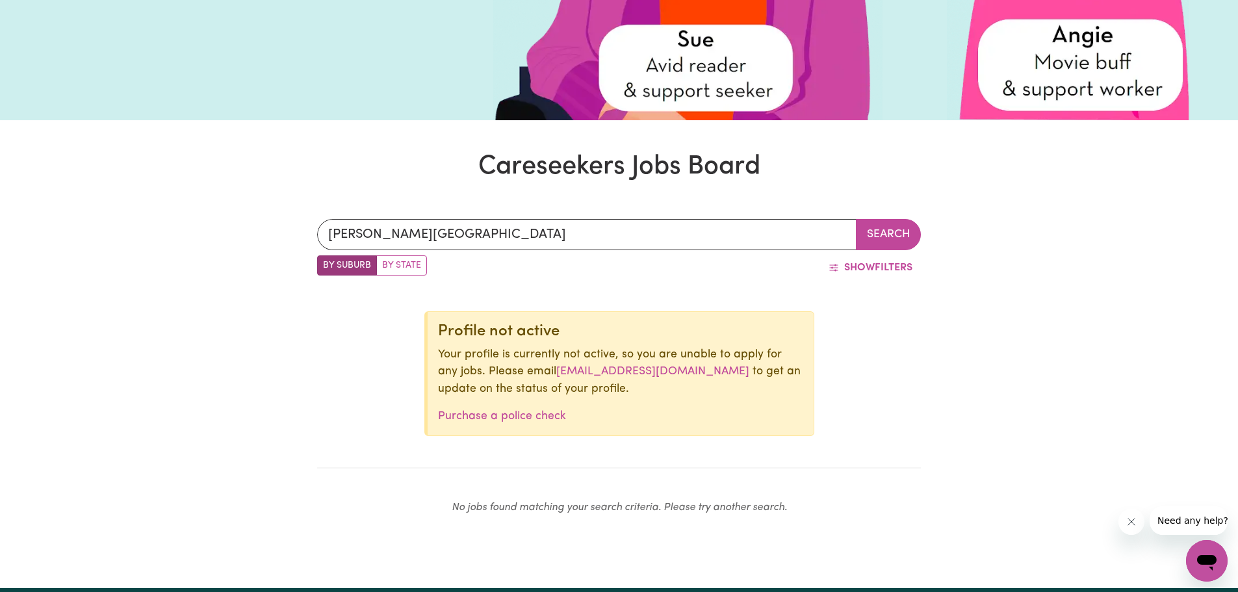
scroll to position [17, 0]
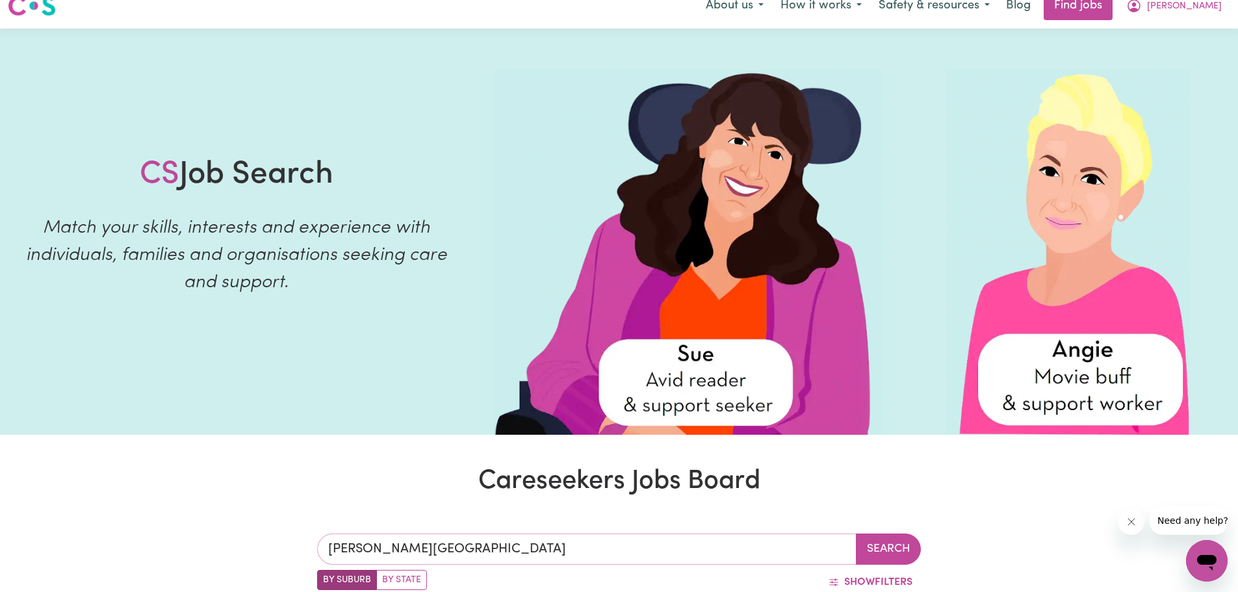
type input "DENNINGTON, Victoria, 3280"
drag, startPoint x: 496, startPoint y: 545, endPoint x: 663, endPoint y: 480, distance: 178.5
click at [510, 539] on input "DENNINGTON, Victoria" at bounding box center [586, 548] width 539 height 31
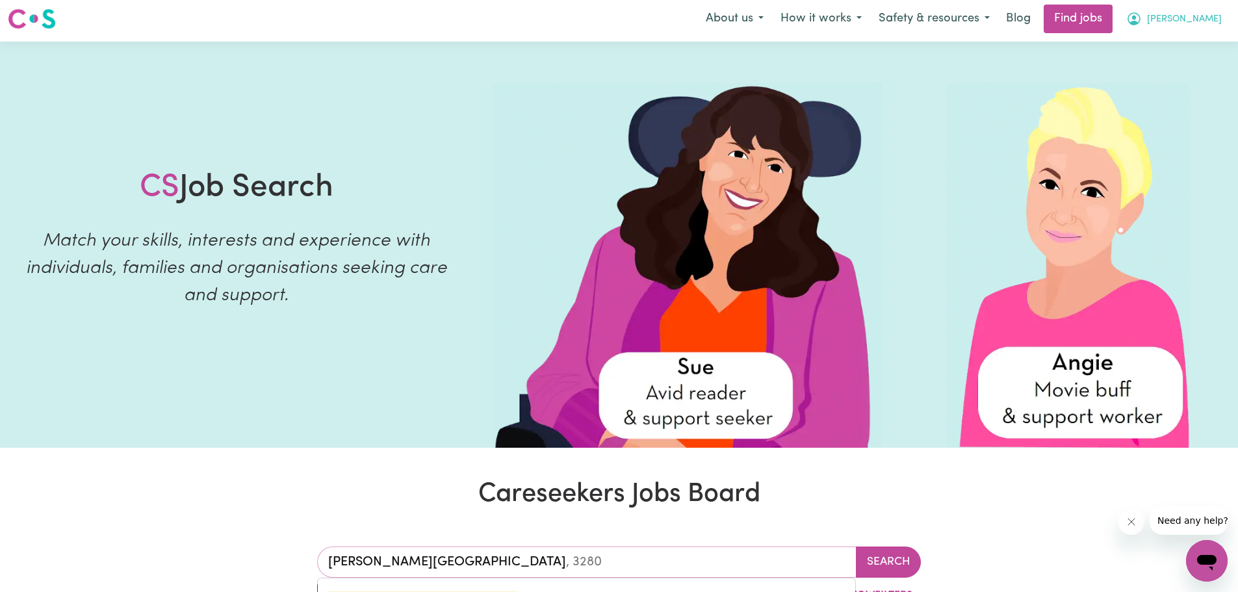
scroll to position [0, 0]
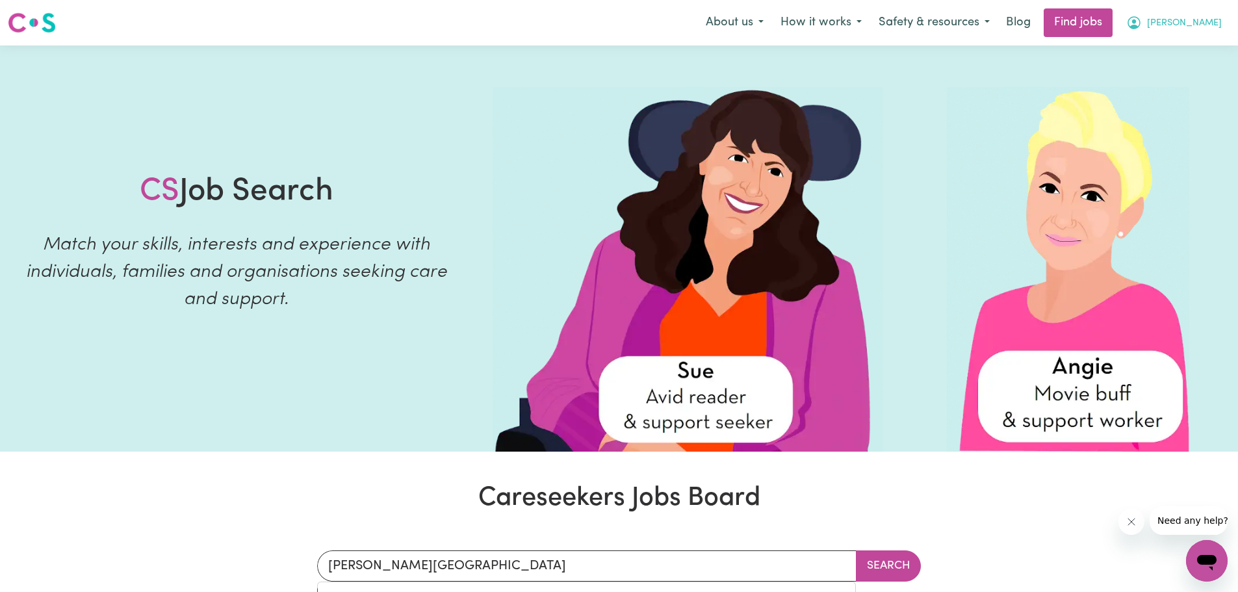
click at [1206, 21] on span "[PERSON_NAME]" at bounding box center [1184, 23] width 75 height 14
click at [1163, 106] on link "Logout" at bounding box center [1177, 99] width 103 height 25
